Goal: Task Accomplishment & Management: Manage account settings

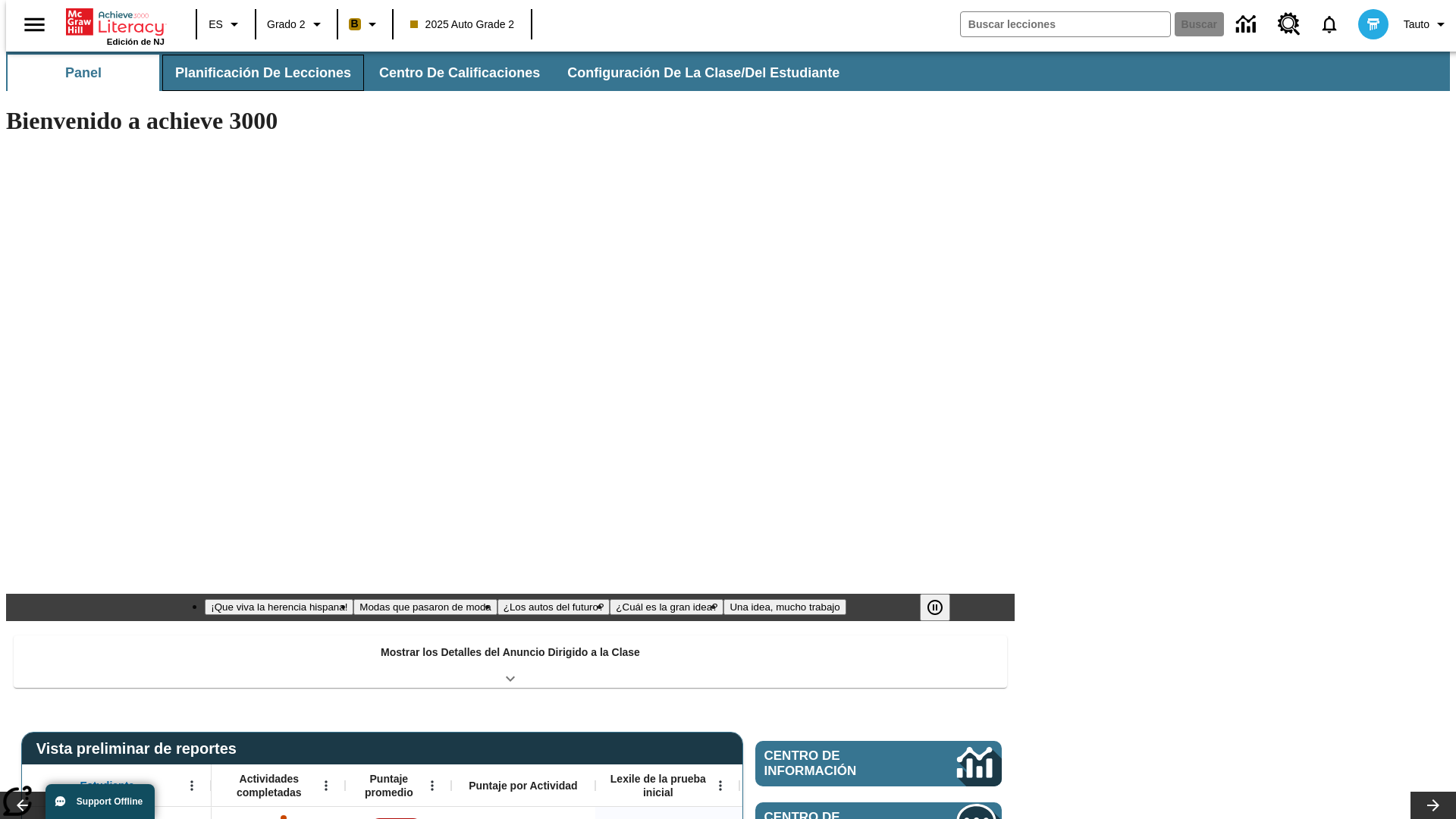
click at [254, 73] on span "Planificación de lecciones" at bounding box center [263, 73] width 175 height 17
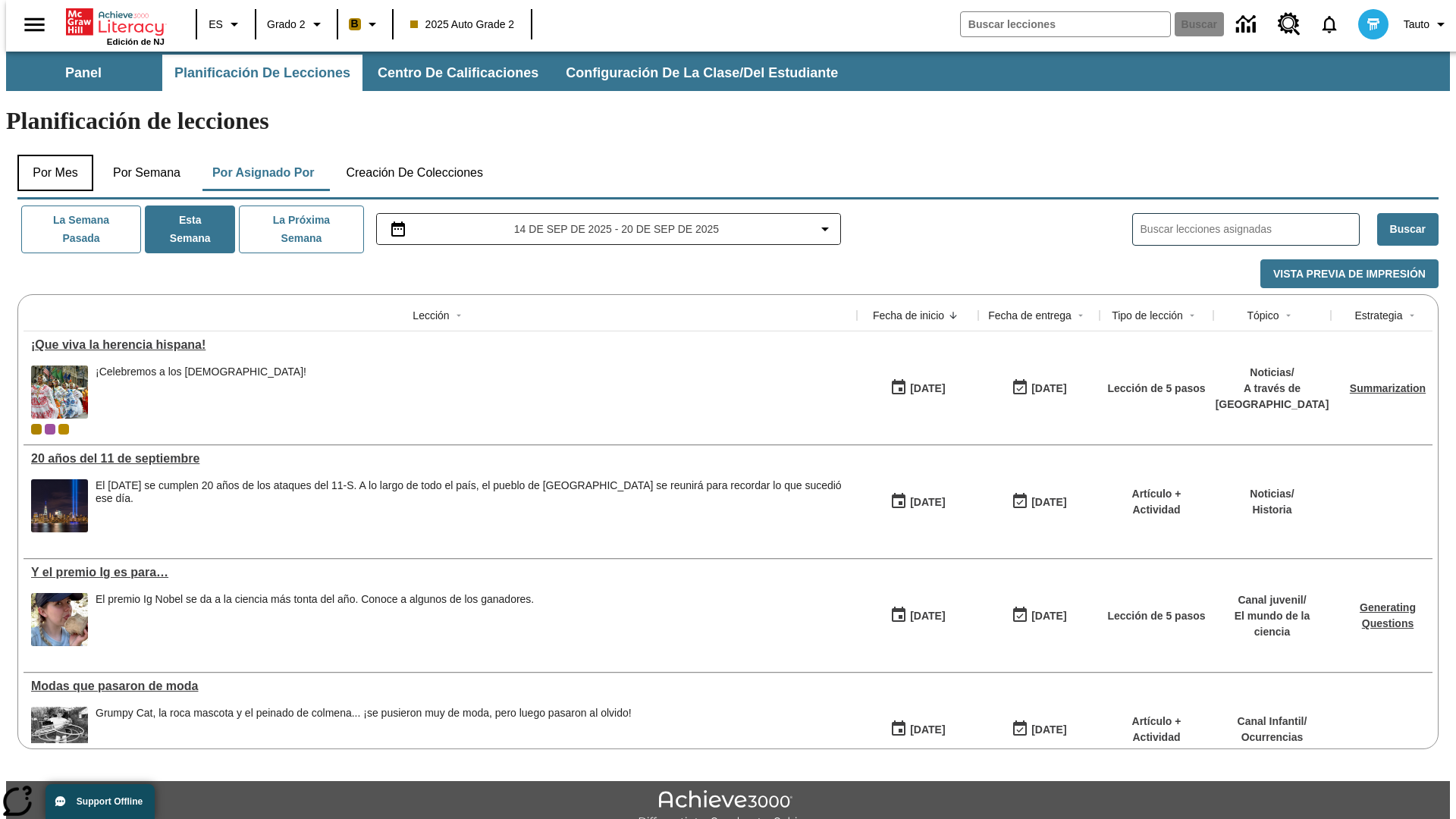
click at [49, 155] on button "Por mes" at bounding box center [55, 173] width 76 height 37
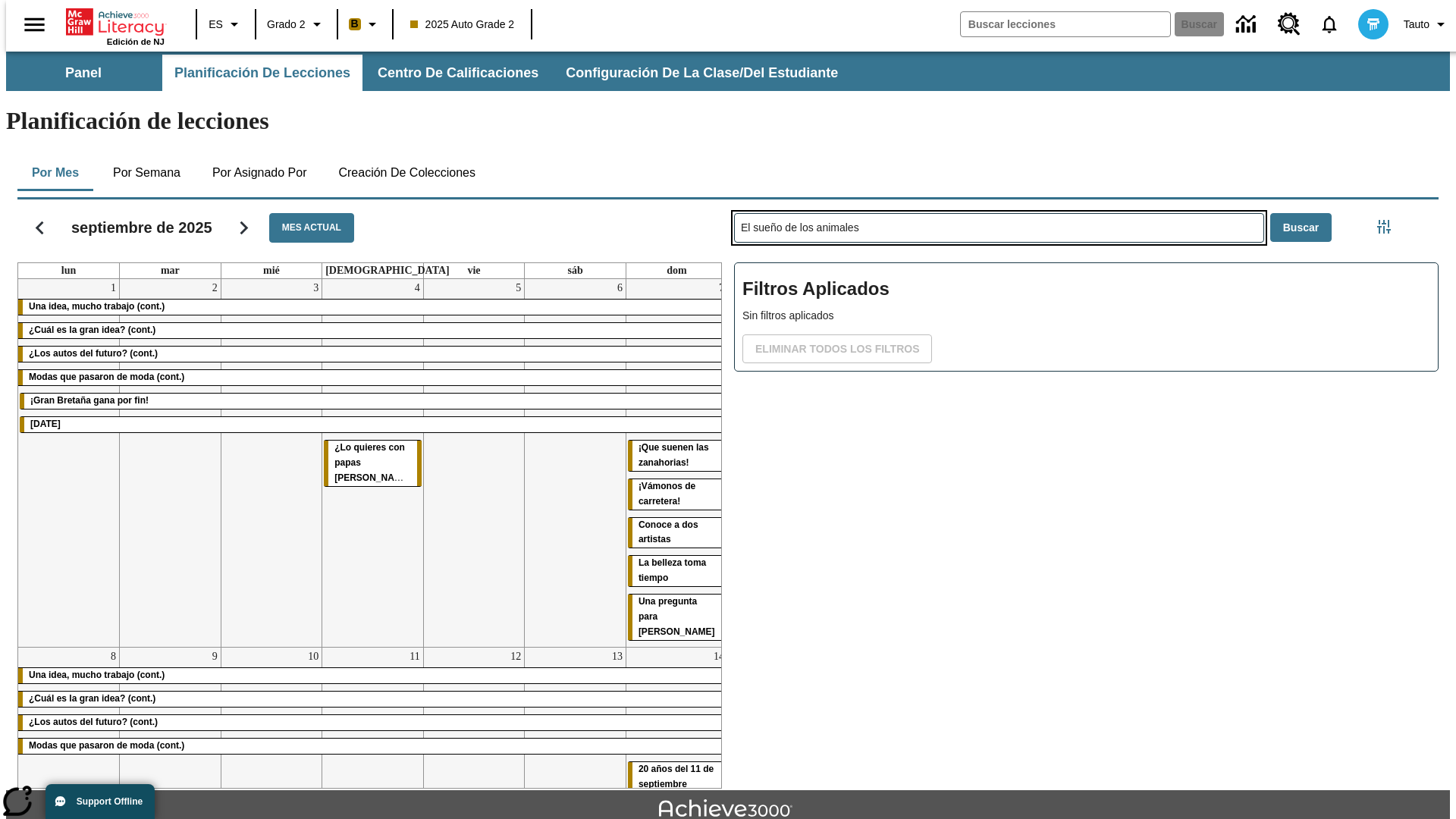
type input "El sueño de los animales"
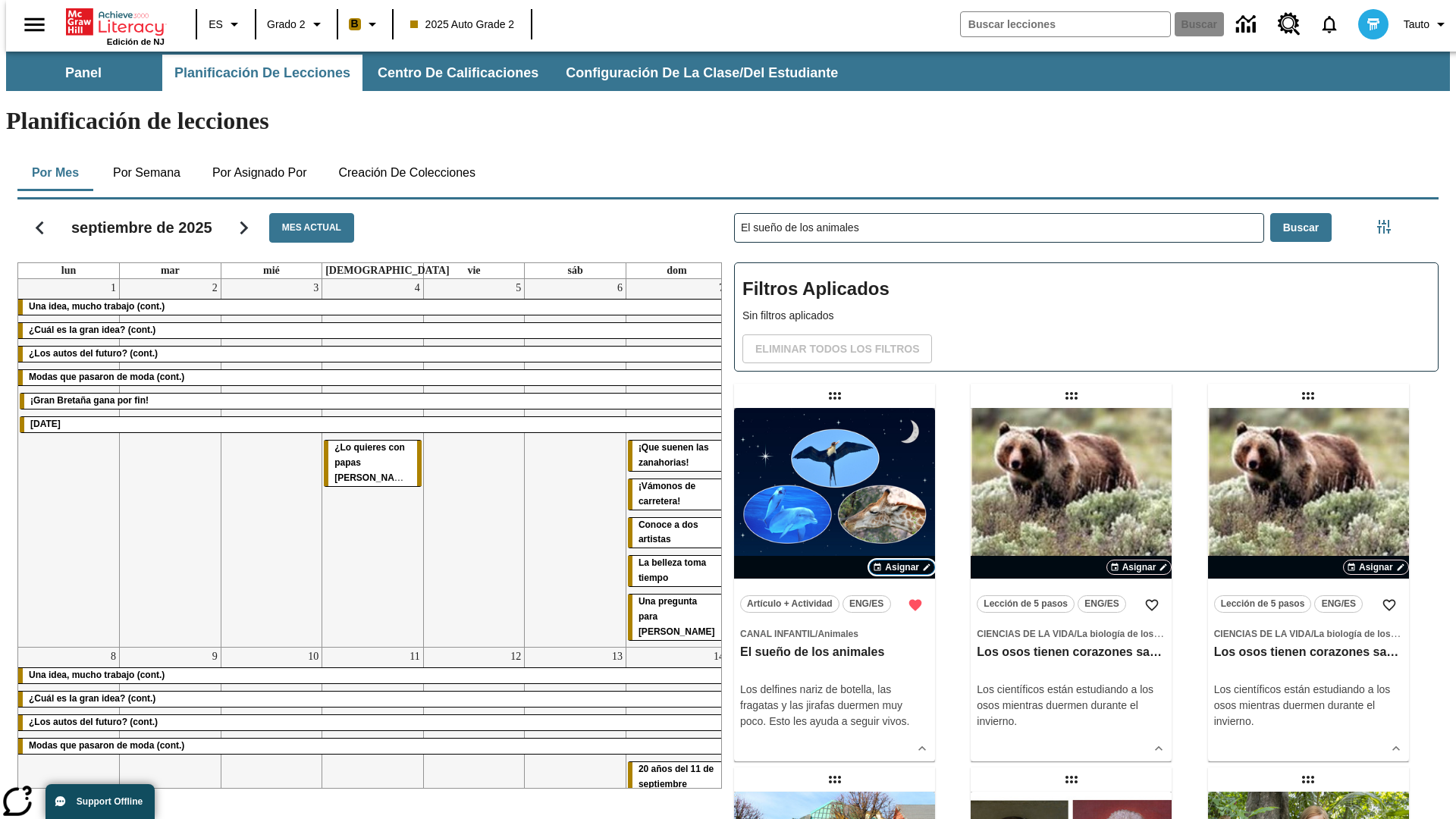
click at [902, 560] on span "Asignar" at bounding box center [902, 567] width 34 height 14
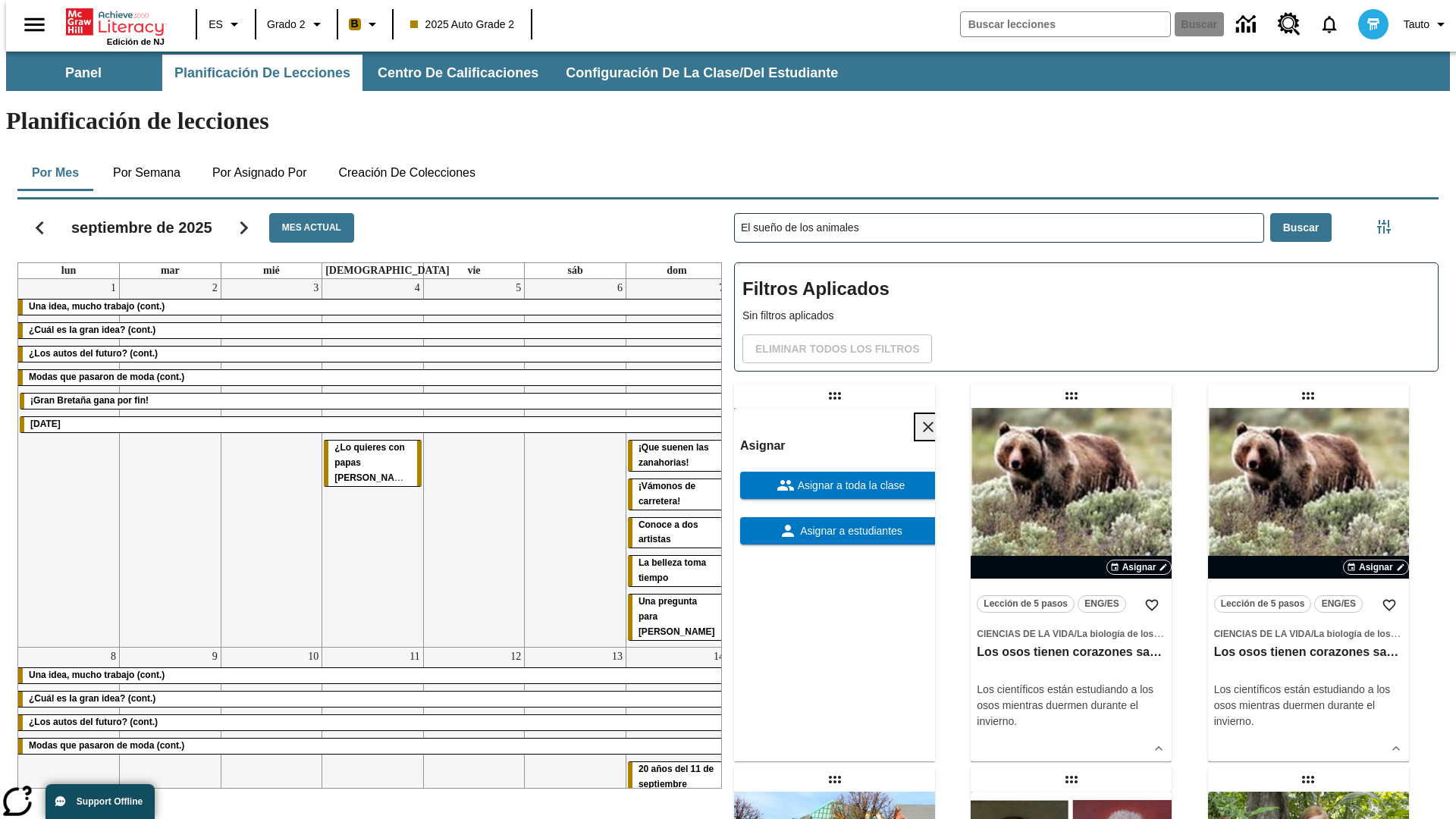
scroll to position [412, 0]
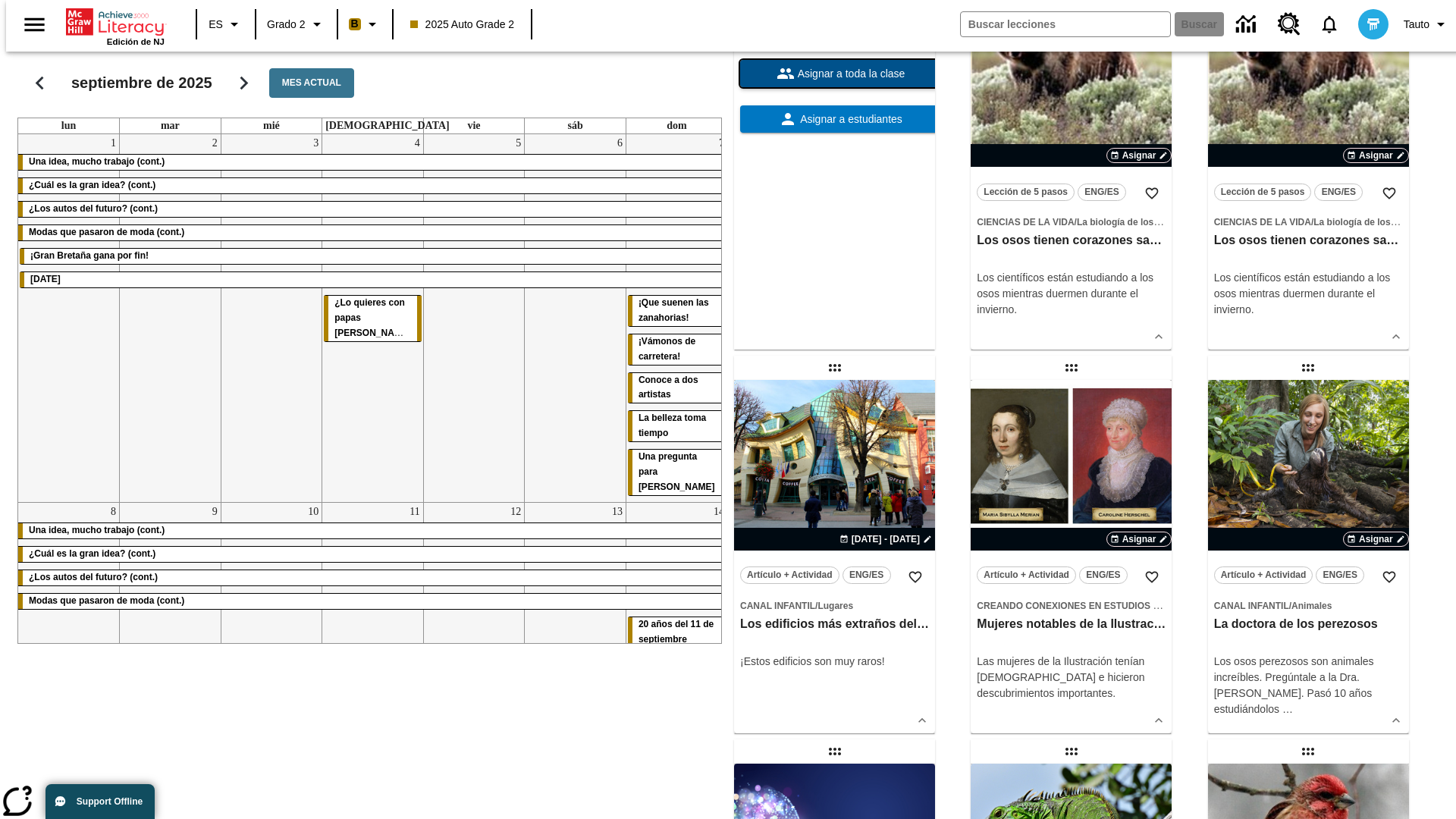
click at [835, 81] on span "Asignar a toda la clase" at bounding box center [850, 74] width 111 height 16
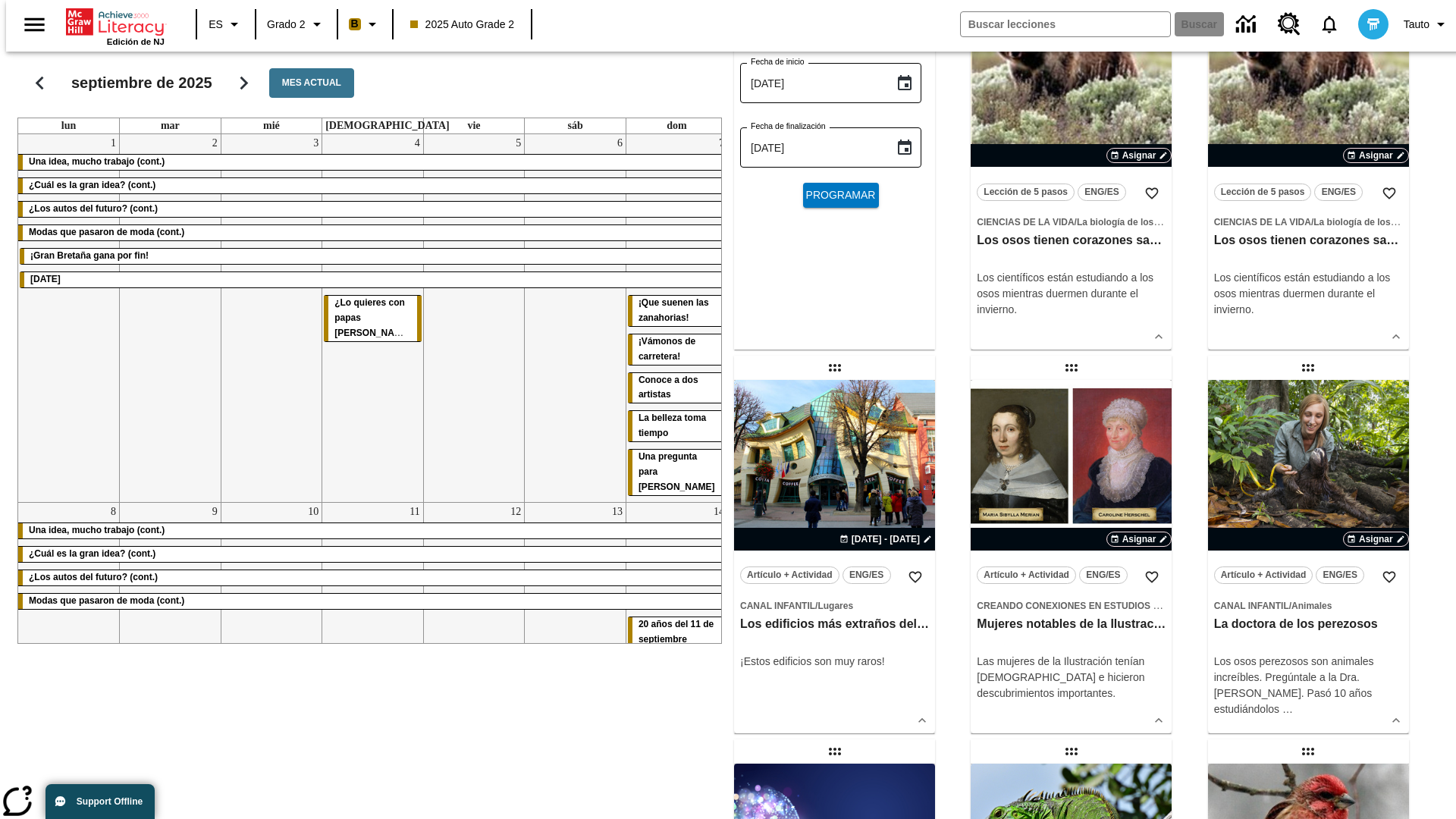
scroll to position [0, 0]
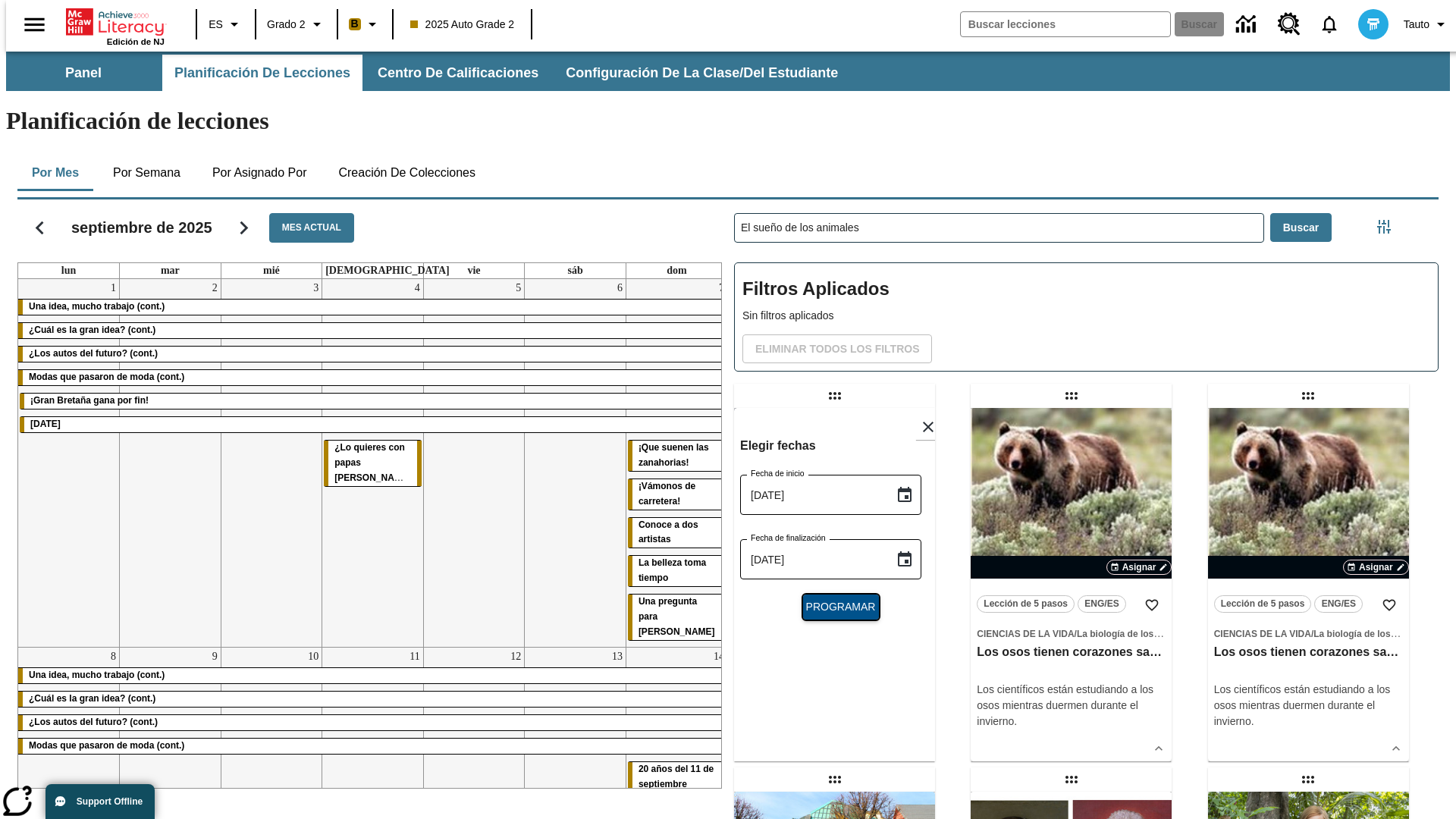
click at [835, 599] on span "Programar" at bounding box center [841, 607] width 70 height 16
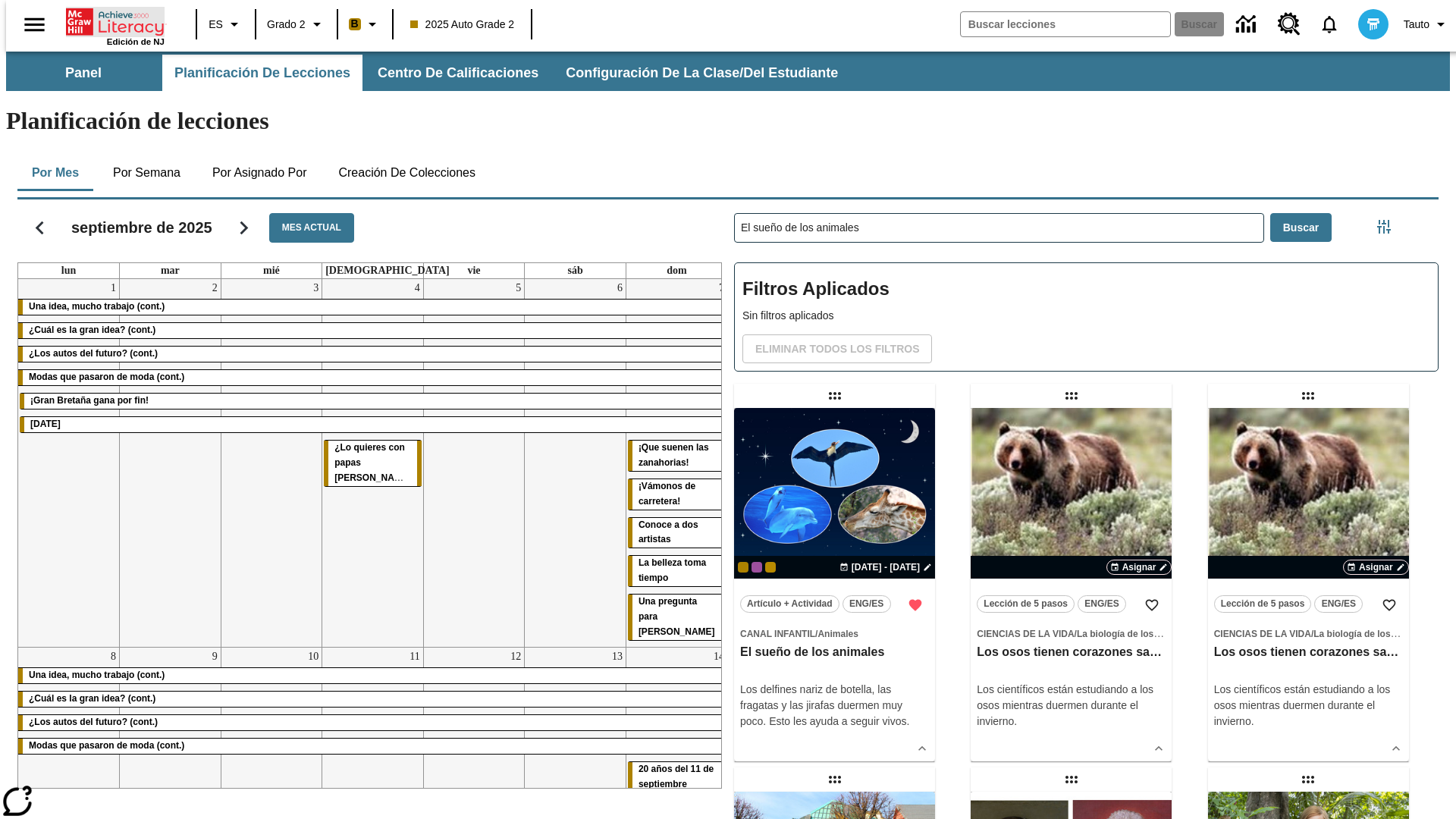
click at [110, 20] on icon "Portada" at bounding box center [116, 21] width 101 height 30
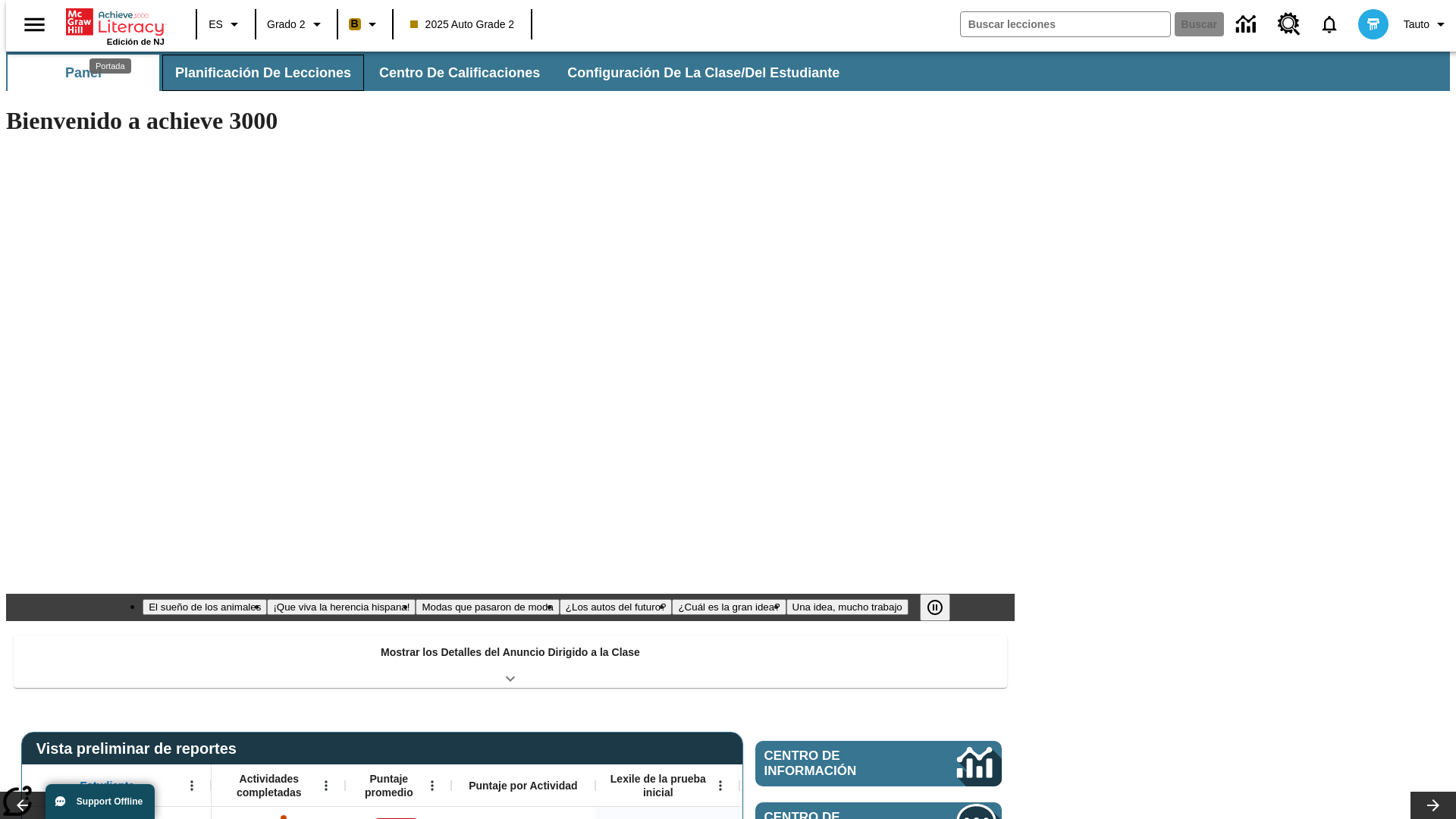
click at [254, 73] on span "Planificación de lecciones" at bounding box center [263, 73] width 175 height 17
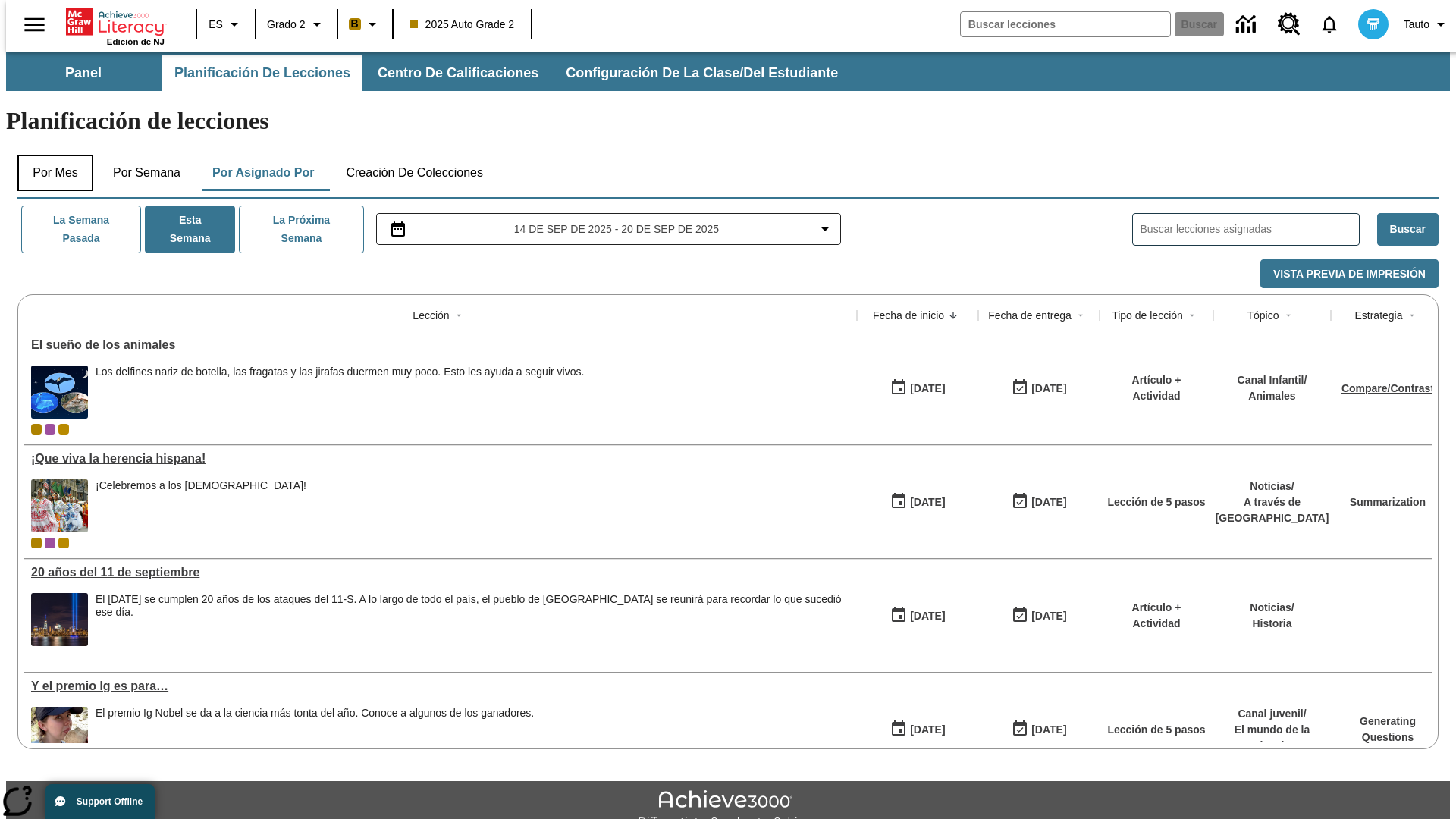
click at [49, 155] on button "Por mes" at bounding box center [55, 173] width 76 height 37
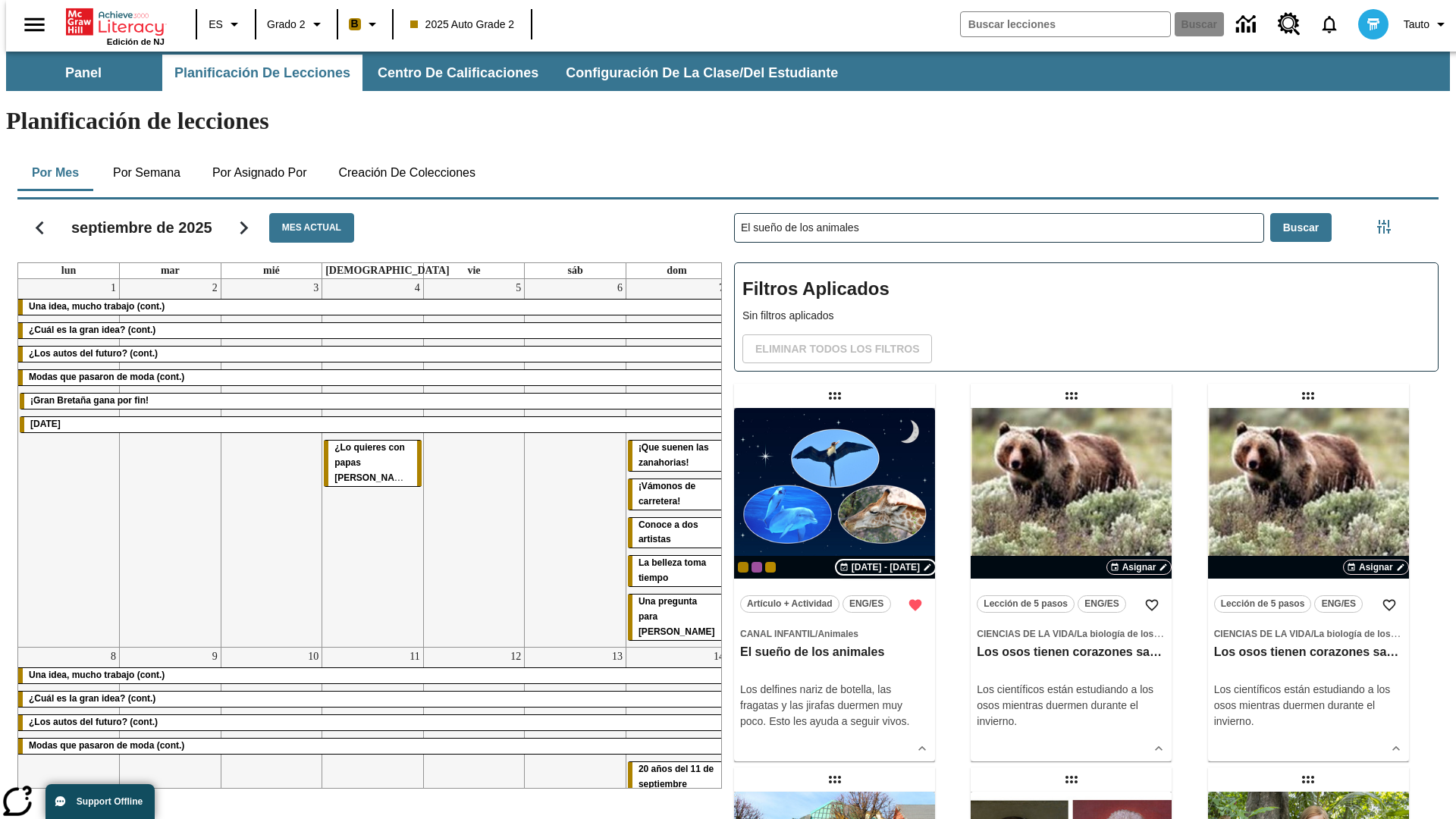
click at [883, 560] on span "[DATE] - [DATE]" at bounding box center [886, 567] width 68 height 14
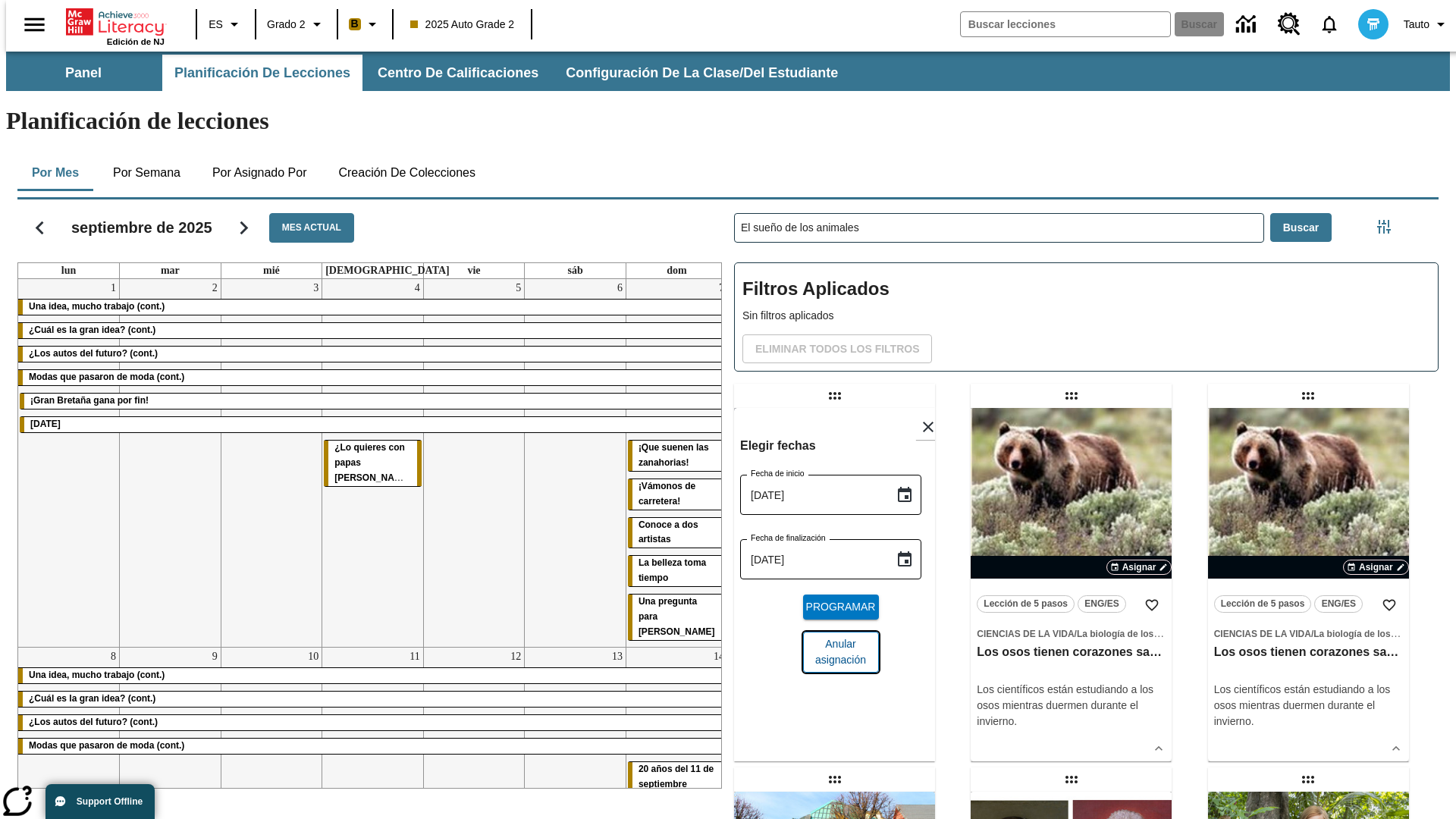
click at [835, 636] on span "Anular asignación" at bounding box center [840, 651] width 51 height 32
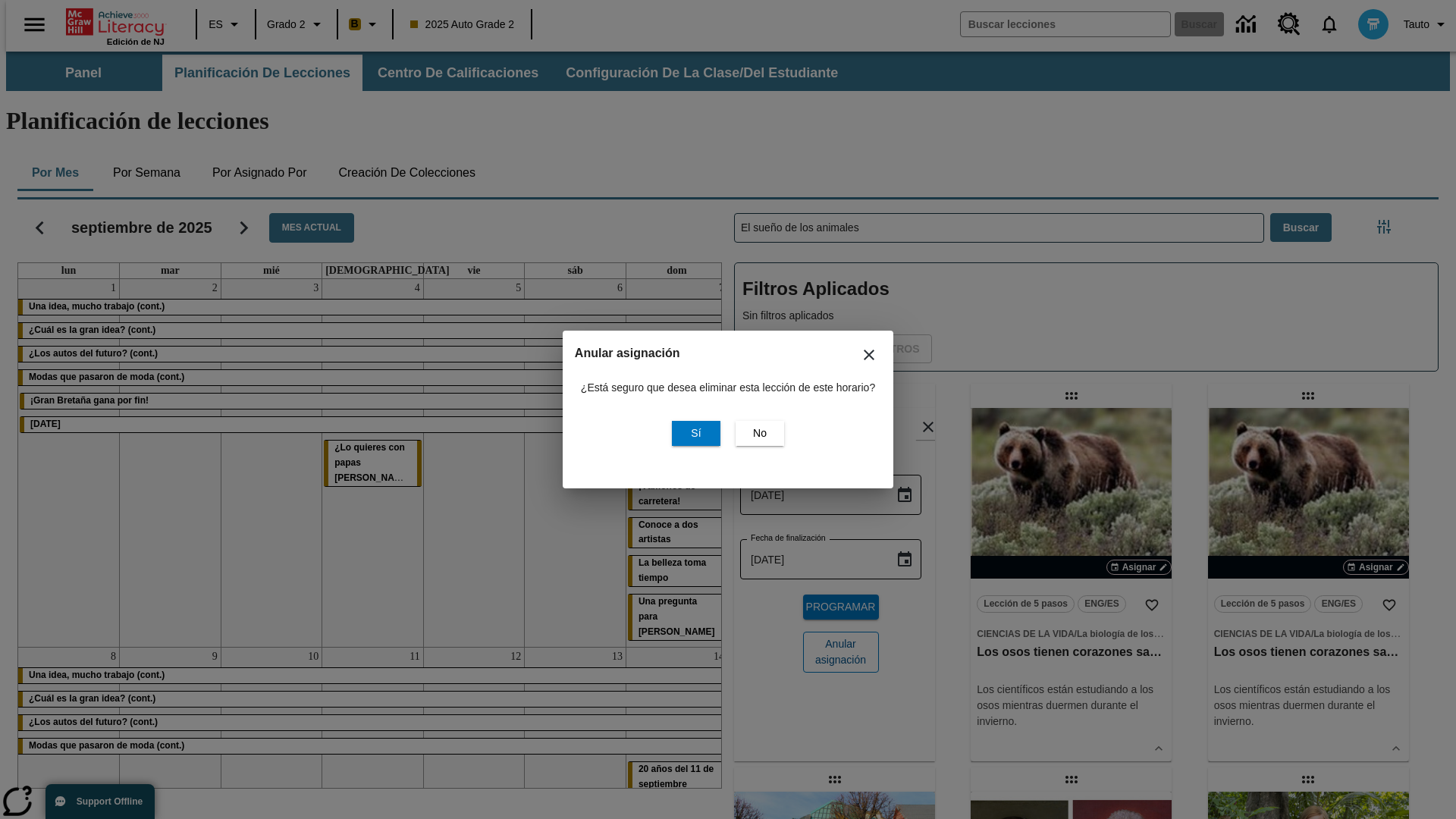
scroll to position [183, 0]
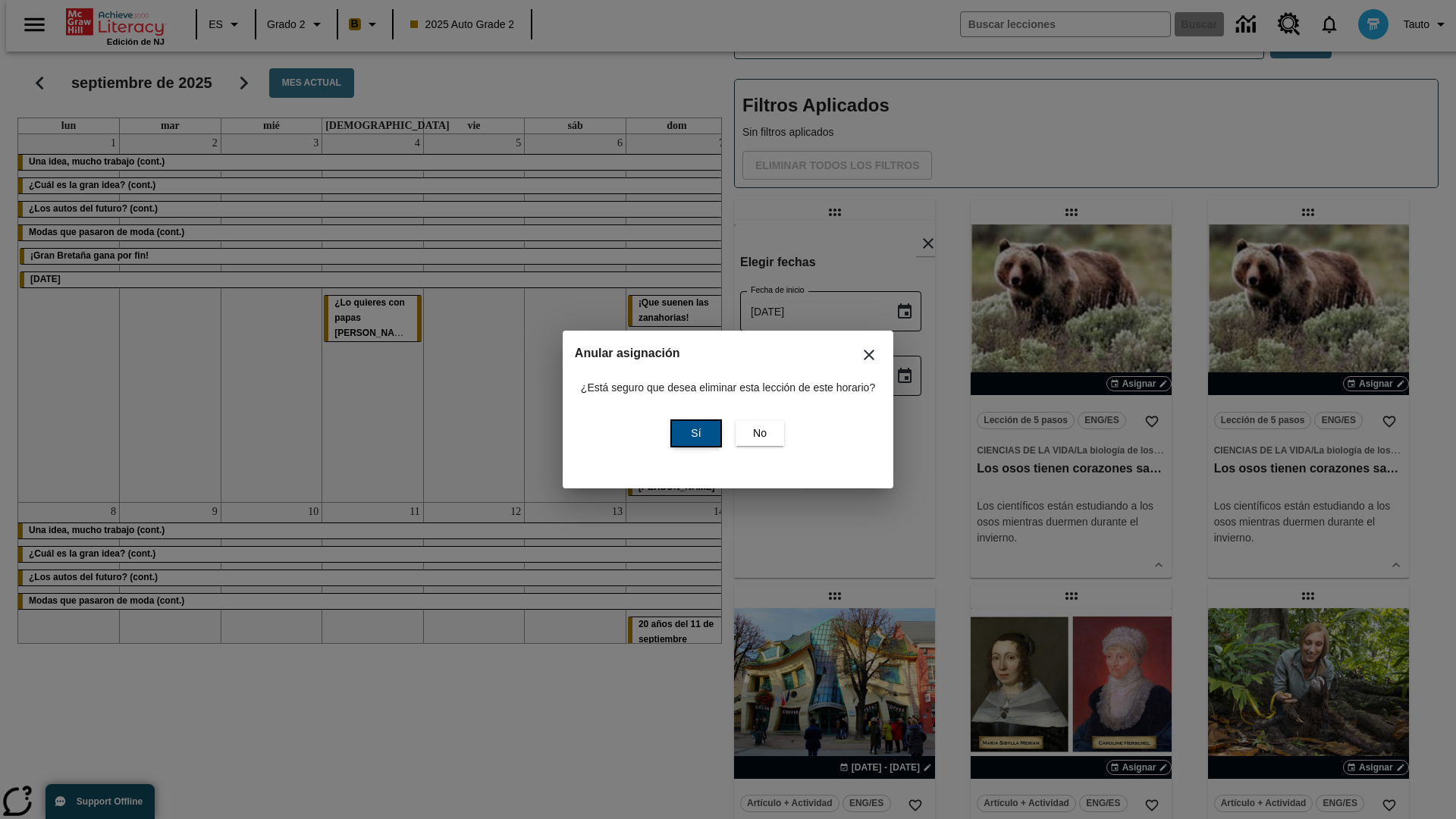
click at [694, 433] on span "Sí" at bounding box center [696, 433] width 10 height 16
